Goal: Transaction & Acquisition: Download file/media

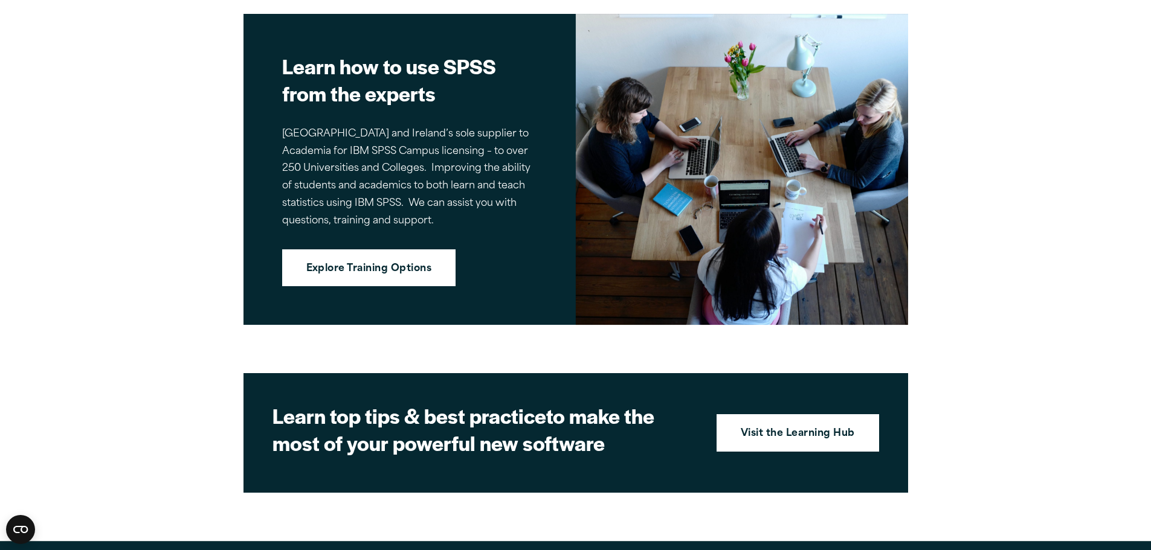
scroll to position [1750, 0]
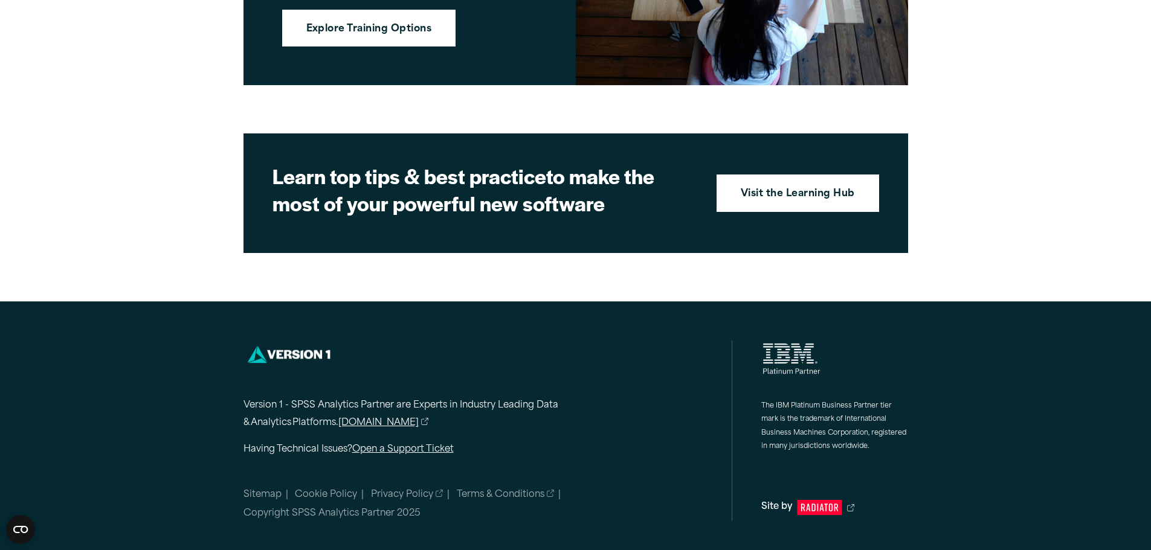
click at [632, 394] on div "Version 1 - SPSS Analytics Partner are Experts in Industry Leading Data & Analy…" at bounding box center [487, 431] width 489 height 181
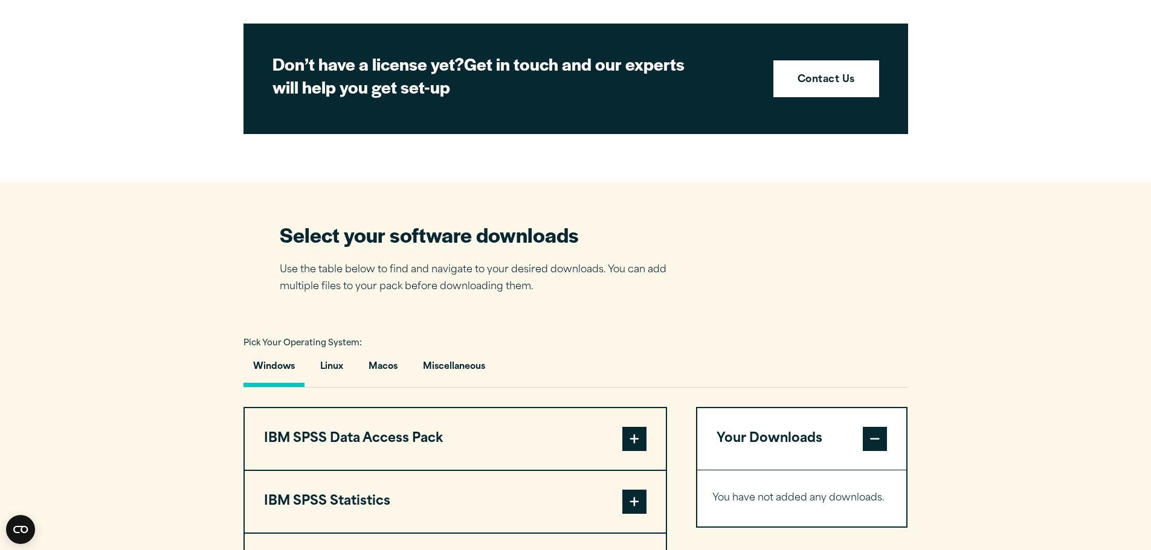
scroll to position [0, 0]
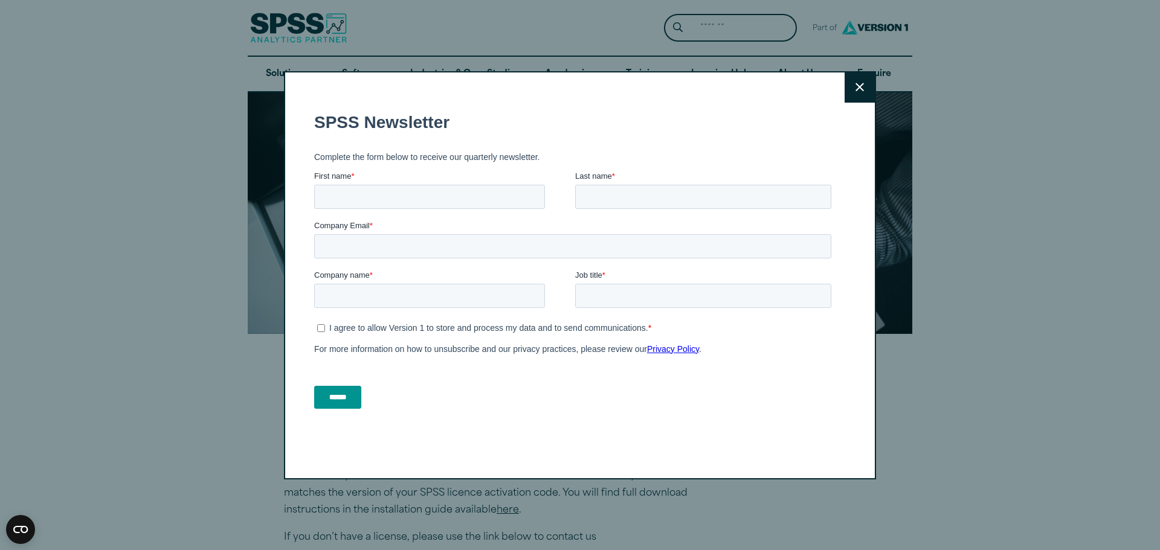
click at [855, 85] on icon at bounding box center [859, 87] width 8 height 9
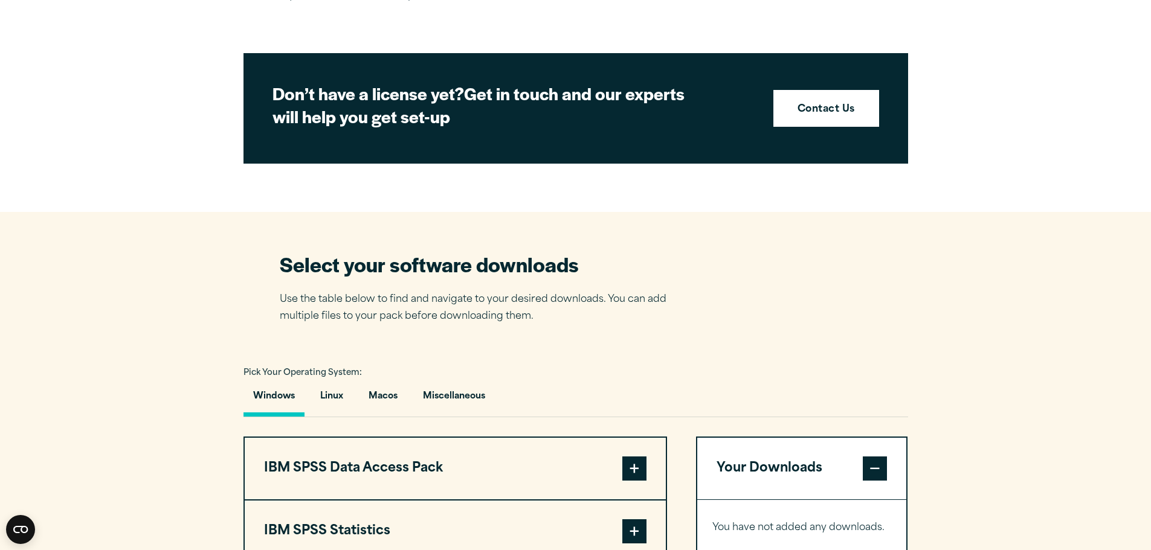
scroll to position [844, 0]
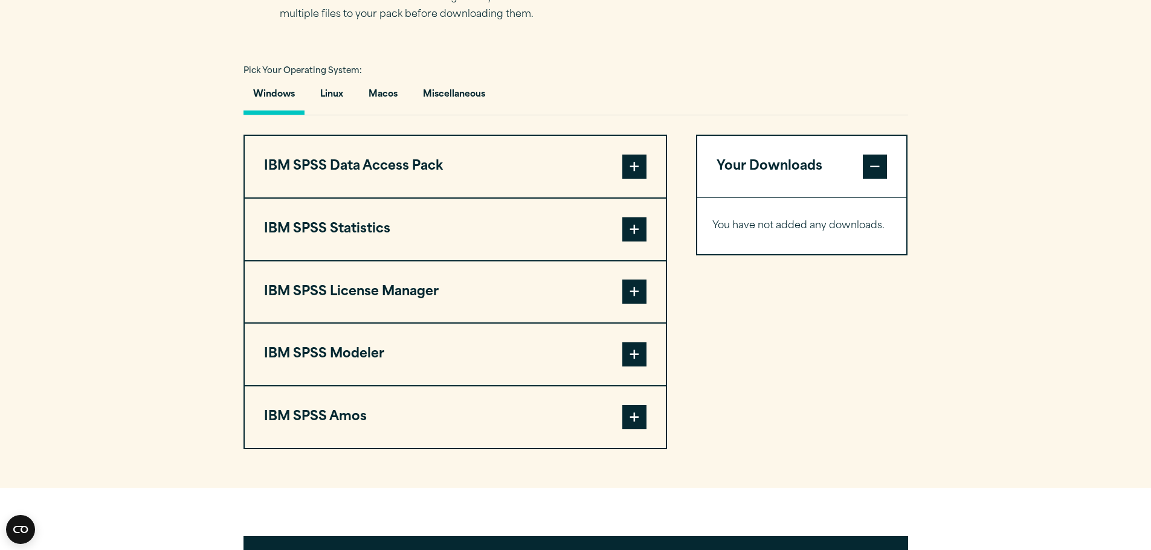
click at [630, 228] on span at bounding box center [634, 229] width 24 height 24
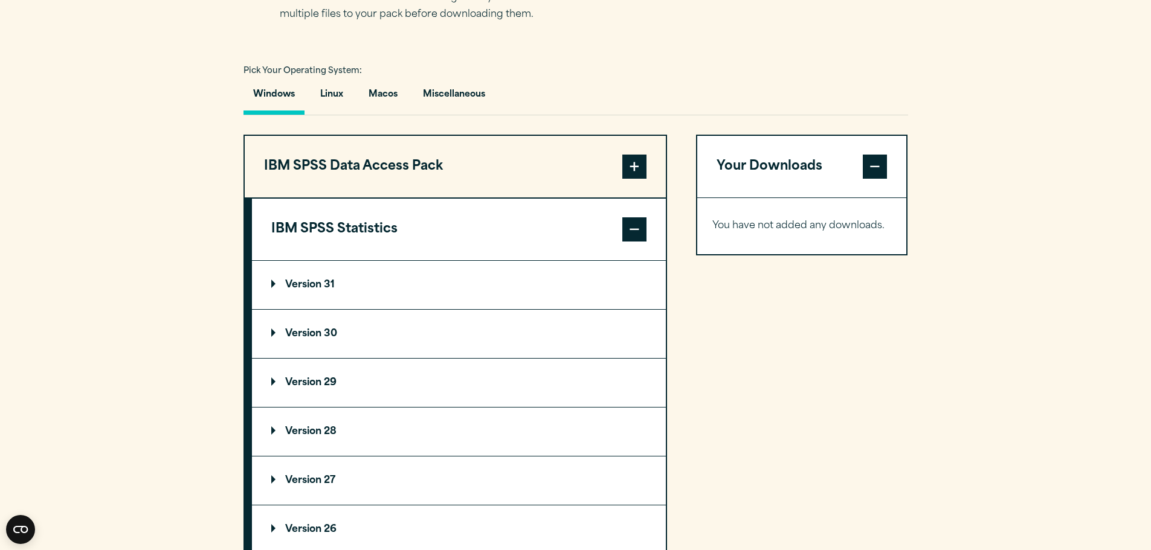
click at [636, 162] on span at bounding box center [634, 167] width 24 height 24
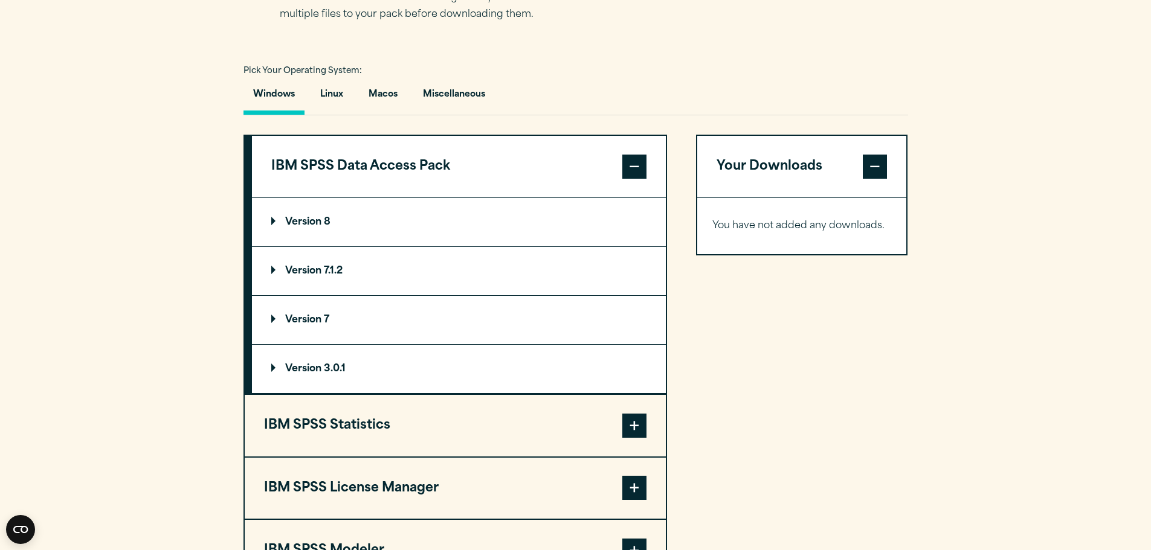
click at [274, 221] on p "Version 8" at bounding box center [300, 222] width 59 height 10
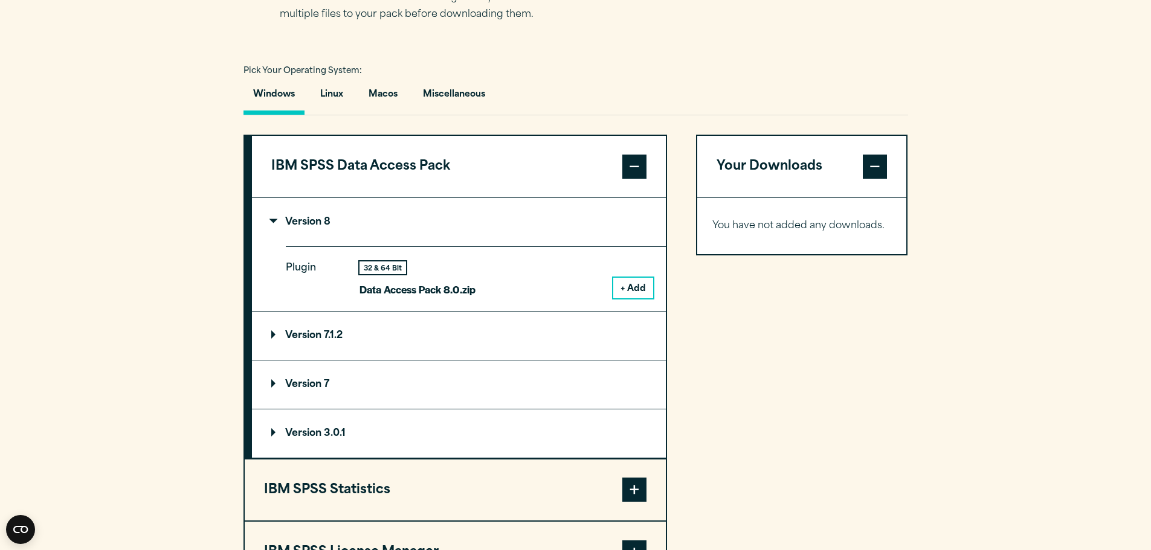
click at [274, 333] on p "Version 7.1.2" at bounding box center [306, 336] width 71 height 10
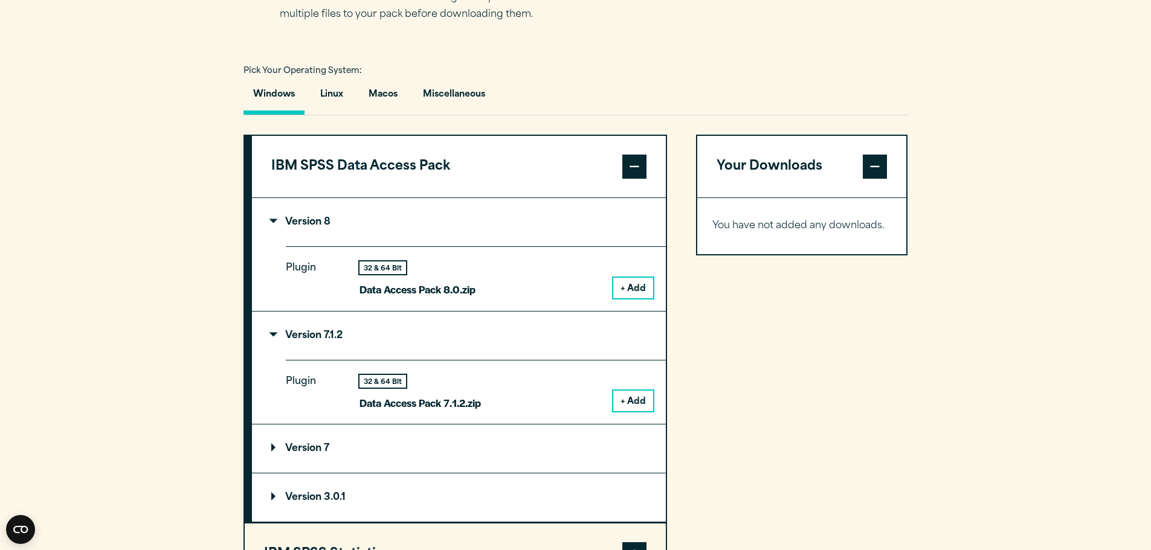
click at [639, 164] on span at bounding box center [634, 167] width 24 height 24
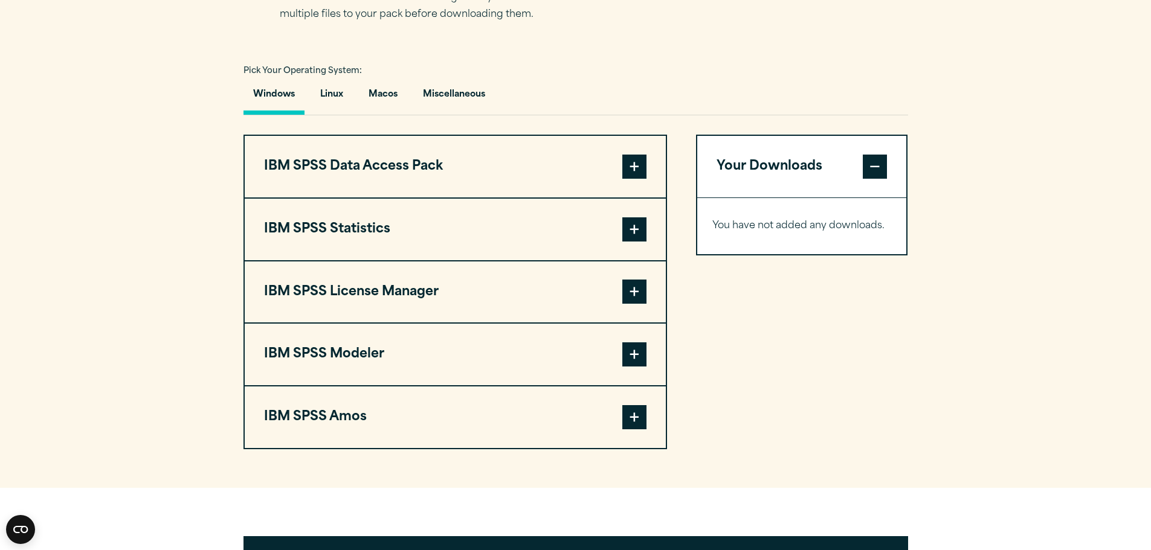
click at [633, 228] on span at bounding box center [634, 229] width 24 height 24
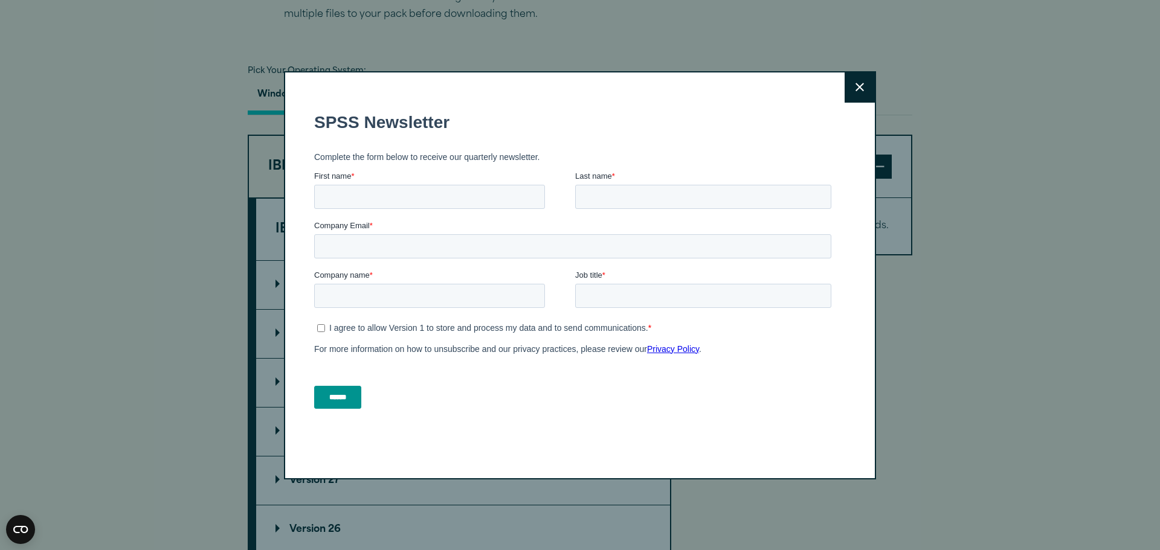
click at [860, 86] on button "Close" at bounding box center [860, 87] width 30 height 30
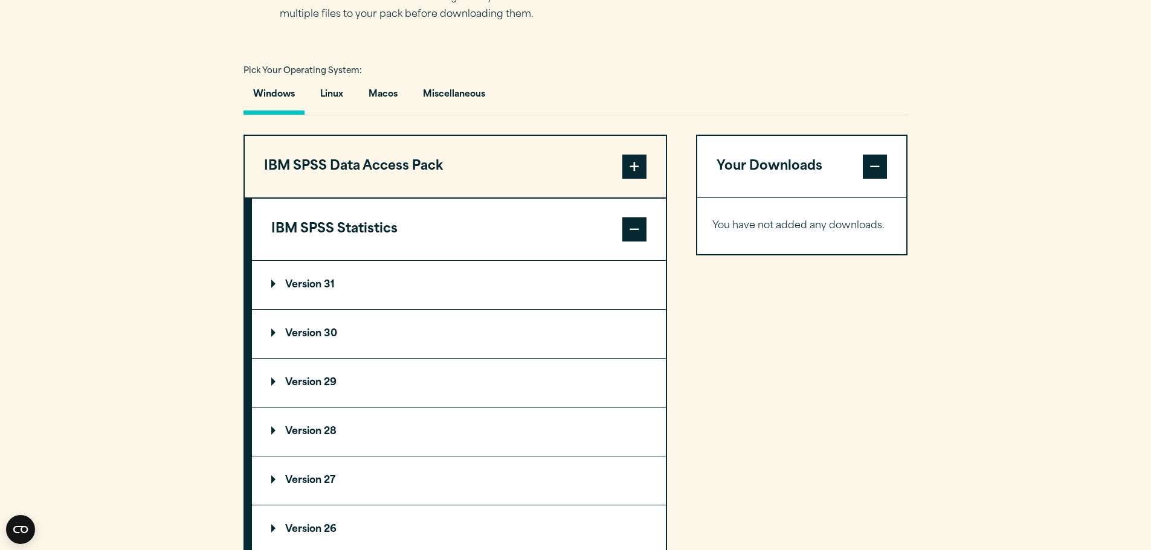
click at [851, 94] on div "Windows Linux [GEOGRAPHIC_DATA] Miscellaneous" at bounding box center [575, 97] width 665 height 35
click at [269, 285] on summary "Version 31" at bounding box center [459, 285] width 414 height 48
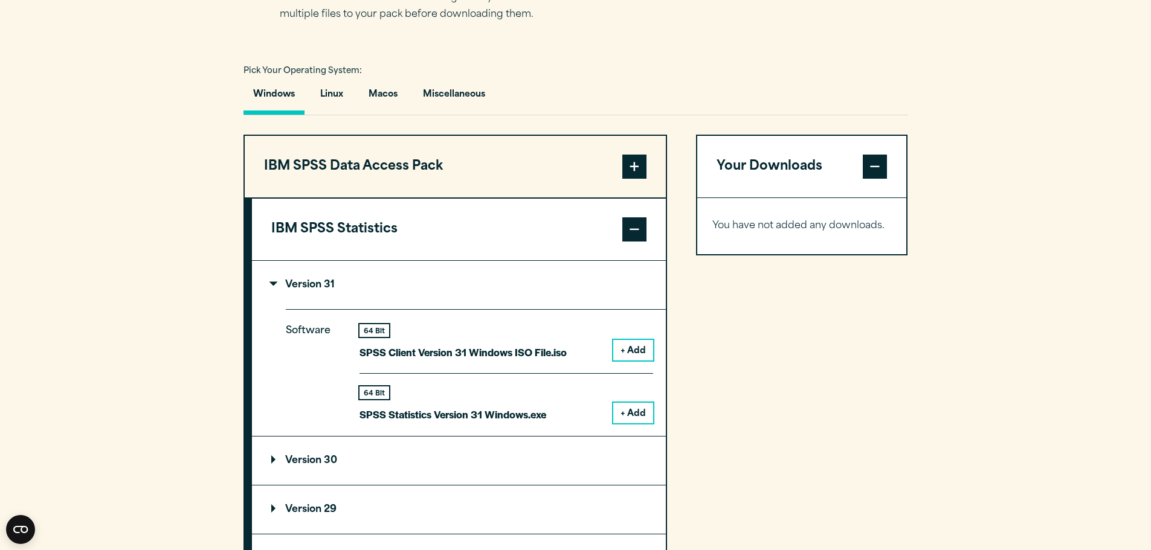
click at [642, 413] on button "+ Add" at bounding box center [633, 413] width 40 height 21
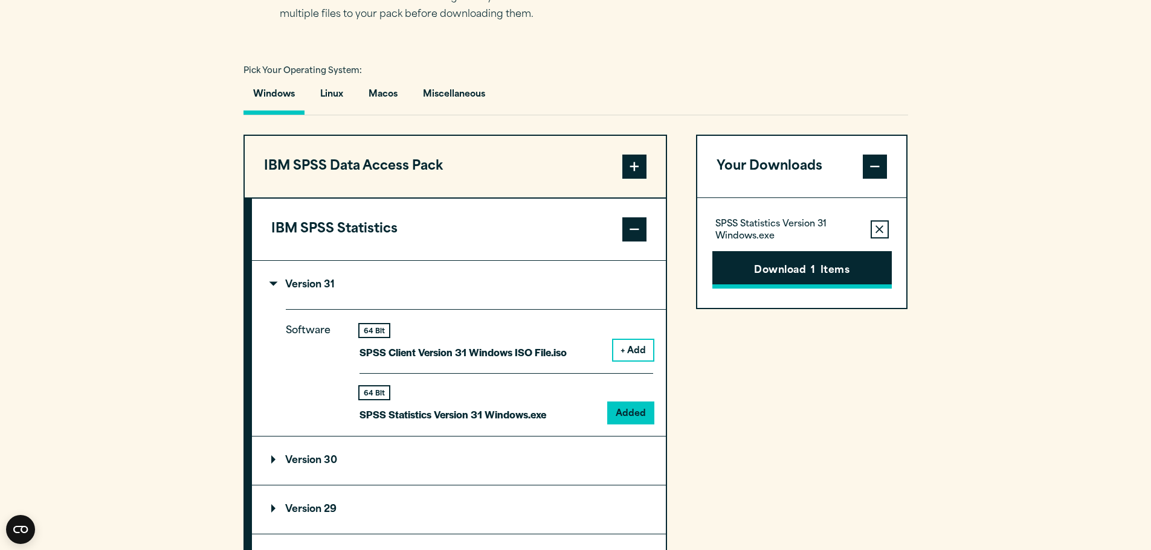
click at [823, 262] on button "Download 1 Items" at bounding box center [801, 269] width 179 height 37
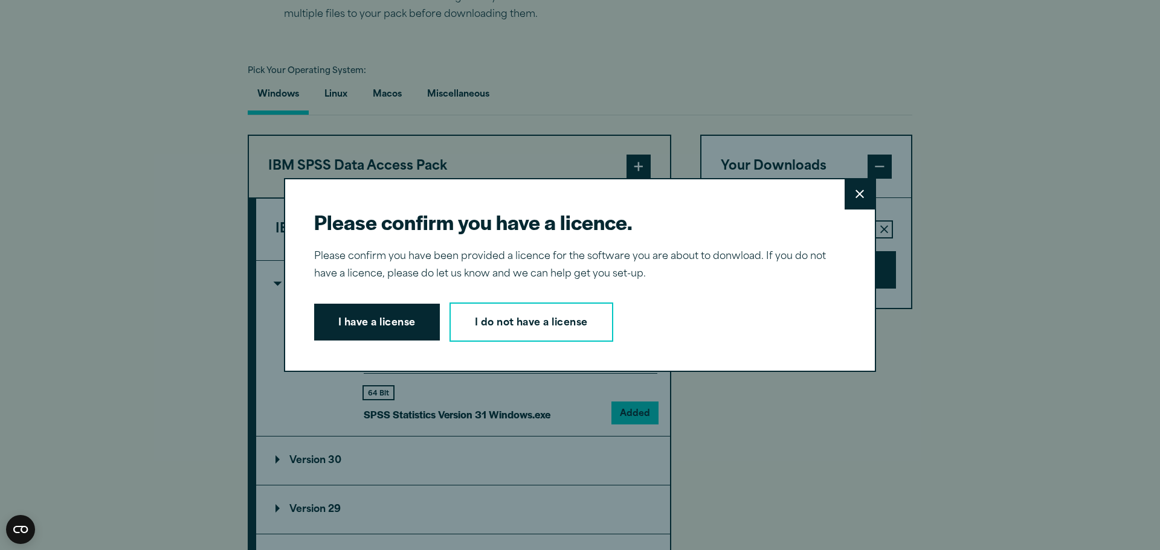
click at [401, 319] on button "I have a license" at bounding box center [377, 322] width 126 height 37
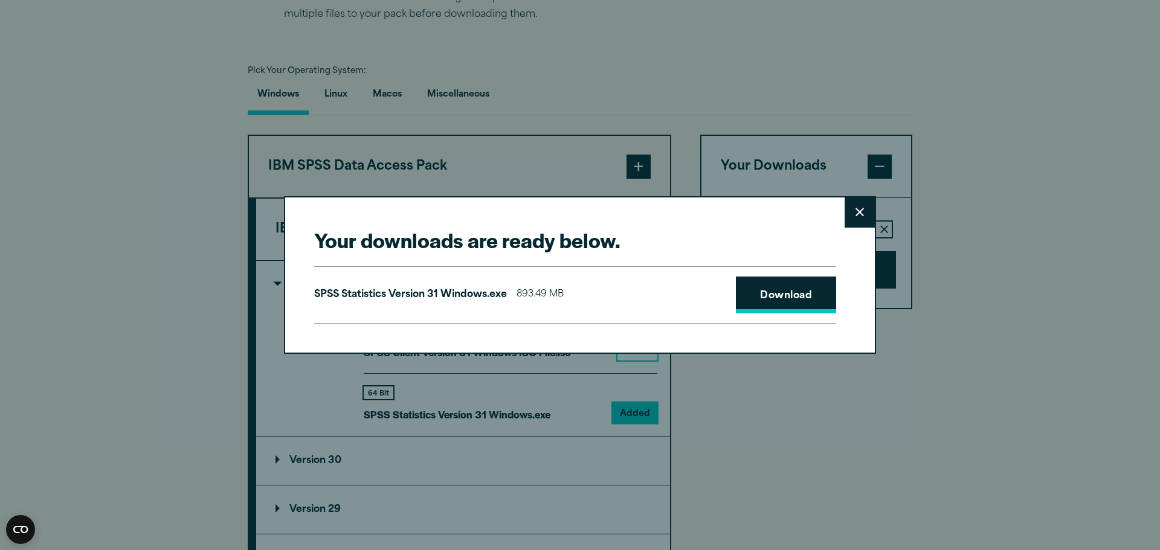
click at [783, 299] on link "Download" at bounding box center [786, 295] width 100 height 37
drag, startPoint x: 831, startPoint y: 147, endPoint x: 593, endPoint y: 248, distance: 258.5
click at [591, 252] on div "Your downloads are ready below. Close SPSS Statistics Version 31 Windows.exe 89…" at bounding box center [580, 275] width 1160 height 550
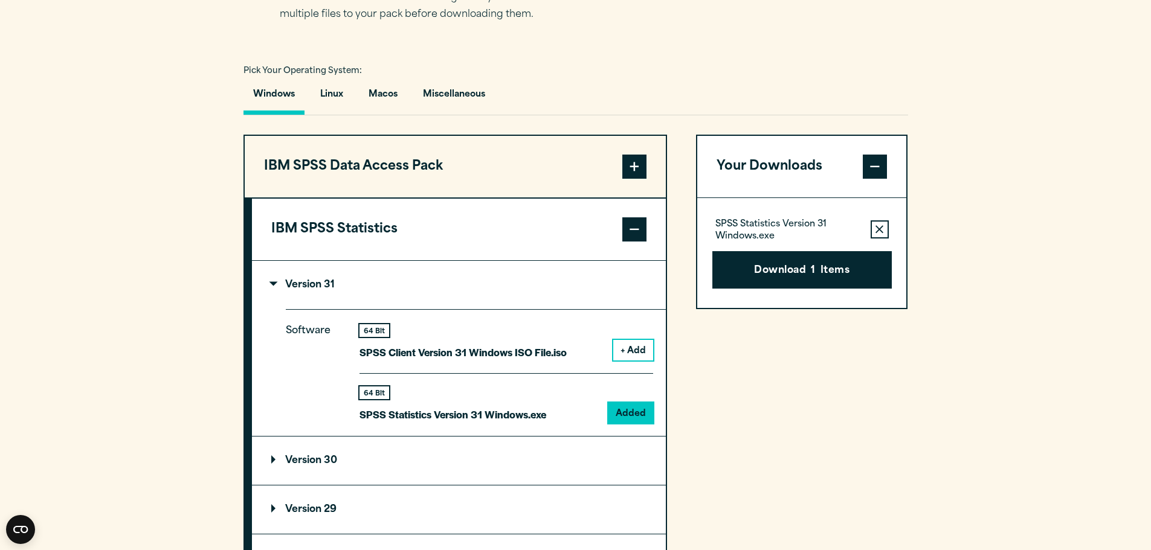
drag, startPoint x: 605, startPoint y: 238, endPoint x: 1092, endPoint y: 55, distance: 520.2
click at [958, 383] on section "Select your software downloads Use the table below to find and navigate to your…" at bounding box center [575, 409] width 1151 height 999
click at [1012, 250] on section "Select your software downloads Use the table below to find and navigate to your…" at bounding box center [575, 409] width 1151 height 999
click at [1057, 187] on section "Select your software downloads Use the table below to find and navigate to your…" at bounding box center [575, 409] width 1151 height 999
click at [1028, 272] on section "Select your software downloads Use the table below to find and navigate to your…" at bounding box center [575, 409] width 1151 height 999
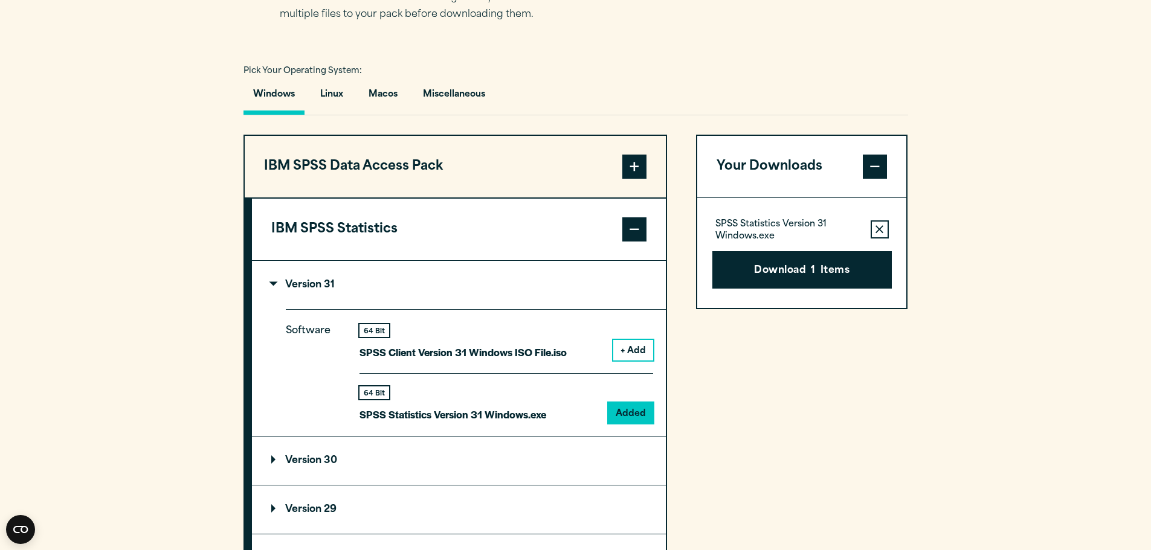
click at [1022, 225] on section "Select your software downloads Use the table below to find and navigate to your…" at bounding box center [575, 409] width 1151 height 999
click at [1028, 243] on section "Select your software downloads Use the table below to find and navigate to your…" at bounding box center [575, 409] width 1151 height 999
drag, startPoint x: 1032, startPoint y: 207, endPoint x: 1039, endPoint y: 134, distance: 73.4
click at [1033, 206] on section "Select your software downloads Use the table below to find and navigate to your…" at bounding box center [575, 409] width 1151 height 999
